Goal: Information Seeking & Learning: Learn about a topic

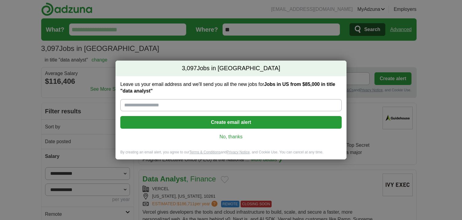
click at [234, 135] on link "No, thanks" at bounding box center [231, 136] width 212 height 7
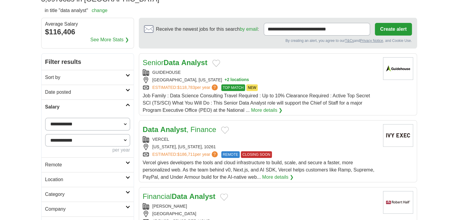
scroll to position [50, 0]
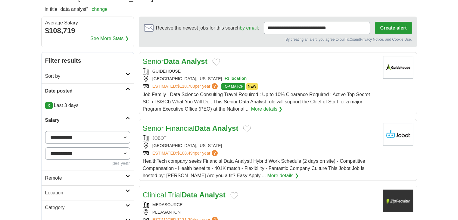
scroll to position [100, 0]
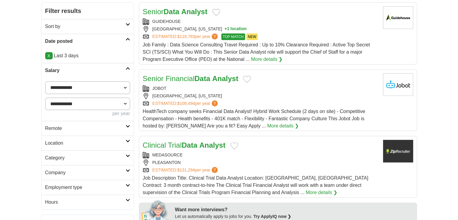
click at [59, 128] on h2 "Remote" at bounding box center [85, 128] width 80 height 7
click at [59, 143] on link "Remote jobs" at bounding box center [58, 142] width 27 height 5
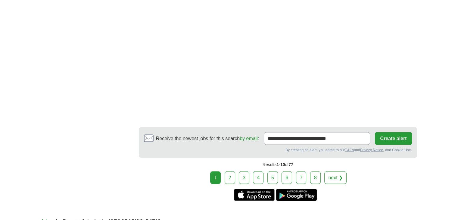
scroll to position [1053, 0]
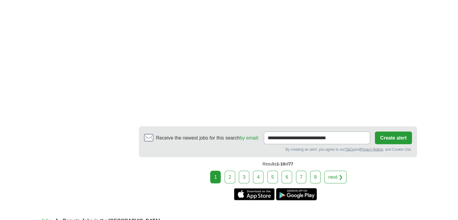
click at [233, 172] on link "2" at bounding box center [229, 176] width 11 height 13
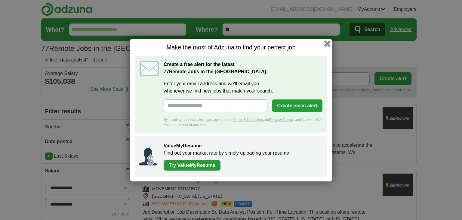
click at [326, 43] on button "button" at bounding box center [327, 43] width 7 height 7
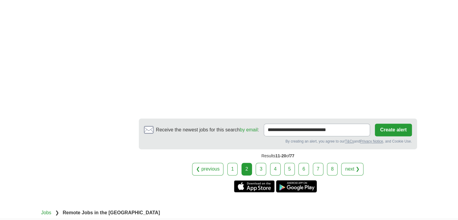
scroll to position [902, 0]
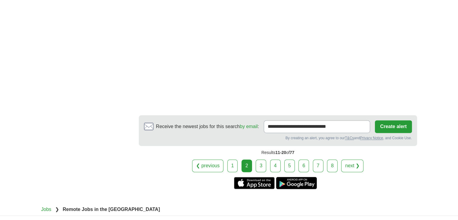
click at [262, 159] on link "3" at bounding box center [260, 165] width 11 height 13
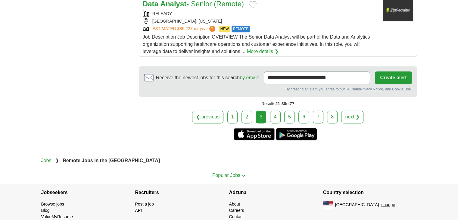
scroll to position [797, 0]
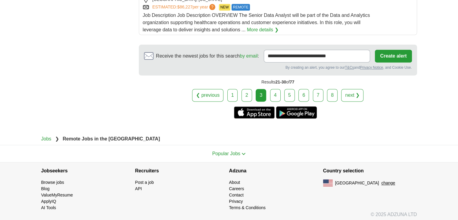
click at [270, 90] on link "4" at bounding box center [275, 95] width 11 height 13
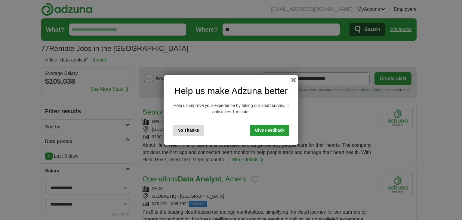
click at [185, 128] on button "No Thanks" at bounding box center [188, 130] width 31 height 11
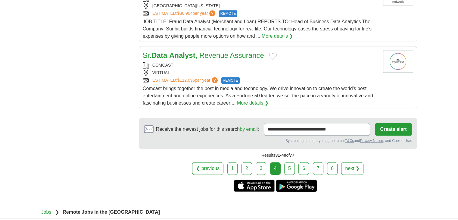
scroll to position [752, 0]
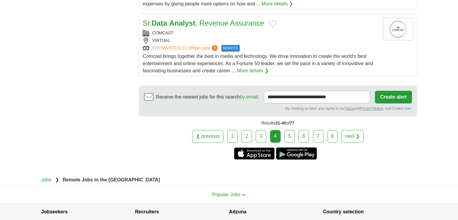
click at [288, 130] on link "5" at bounding box center [289, 136] width 11 height 13
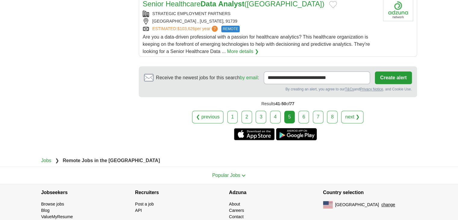
scroll to position [786, 0]
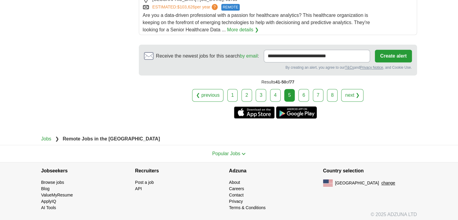
click at [308, 93] on div "❮ previous 1 2 3 4 5 6 7 8 next ❯" at bounding box center [278, 95] width 278 height 13
click at [304, 94] on link "6" at bounding box center [303, 95] width 11 height 13
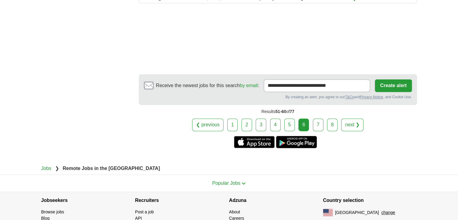
scroll to position [846, 0]
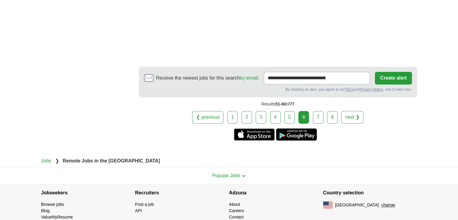
click at [321, 111] on link "7" at bounding box center [318, 117] width 11 height 13
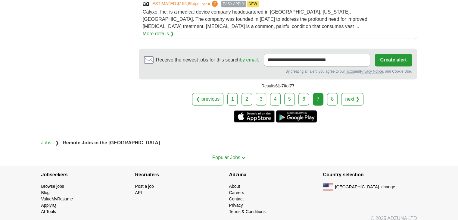
scroll to position [829, 0]
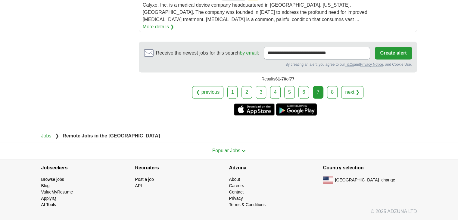
click at [330, 94] on link "8" at bounding box center [332, 92] width 11 height 13
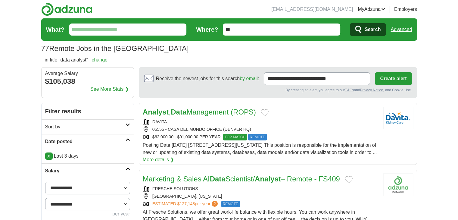
click at [402, 28] on link "Advanced" at bounding box center [400, 29] width 21 height 12
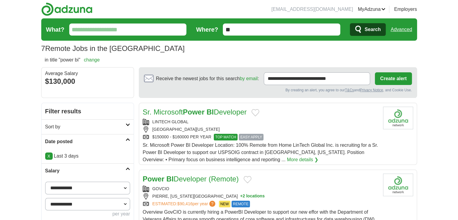
click at [403, 33] on link "Advanced" at bounding box center [400, 29] width 21 height 12
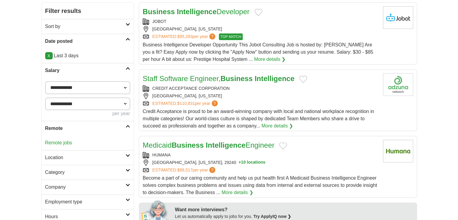
click at [58, 140] on link "Remote jobs" at bounding box center [58, 142] width 27 height 5
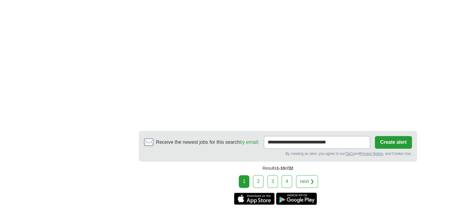
scroll to position [952, 0]
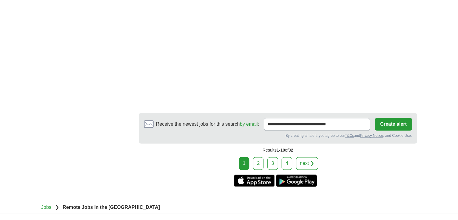
click at [261, 157] on link "2" at bounding box center [258, 163] width 11 height 13
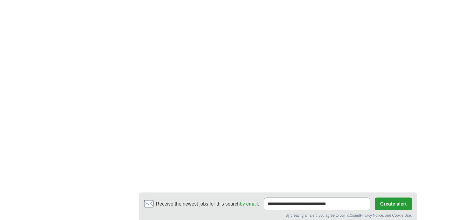
scroll to position [1053, 0]
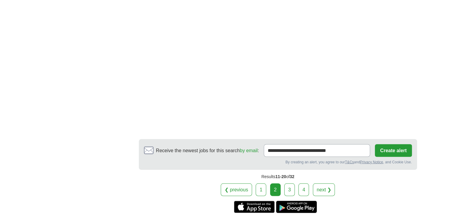
click at [286, 183] on link "3" at bounding box center [289, 189] width 11 height 13
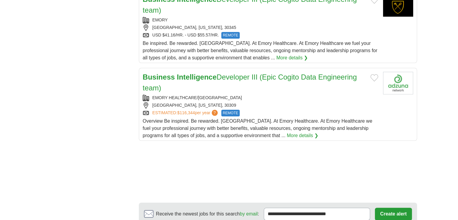
scroll to position [870, 0]
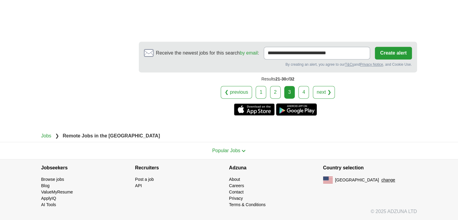
click at [307, 93] on link "4" at bounding box center [303, 92] width 11 height 13
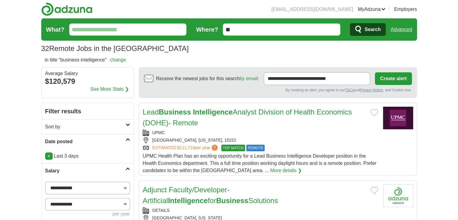
click at [399, 30] on link "Advanced" at bounding box center [400, 29] width 21 height 12
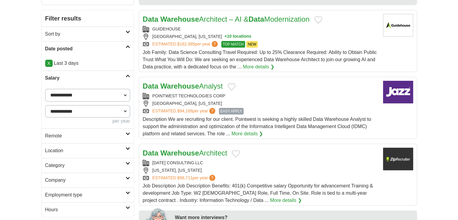
scroll to position [100, 0]
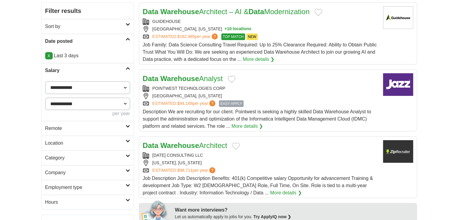
click at [52, 126] on h2 "Remote" at bounding box center [85, 128] width 80 height 7
click at [66, 143] on link "Remote jobs" at bounding box center [58, 142] width 27 height 5
